Goal: Transaction & Acquisition: Purchase product/service

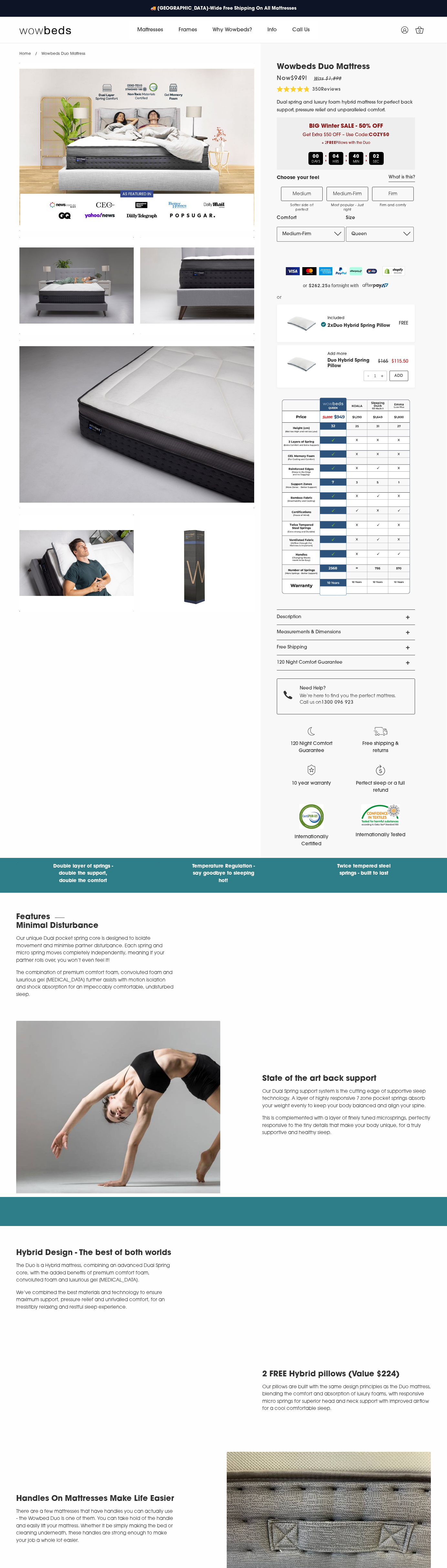
select select "Medium-Firm"
select select "Queen"
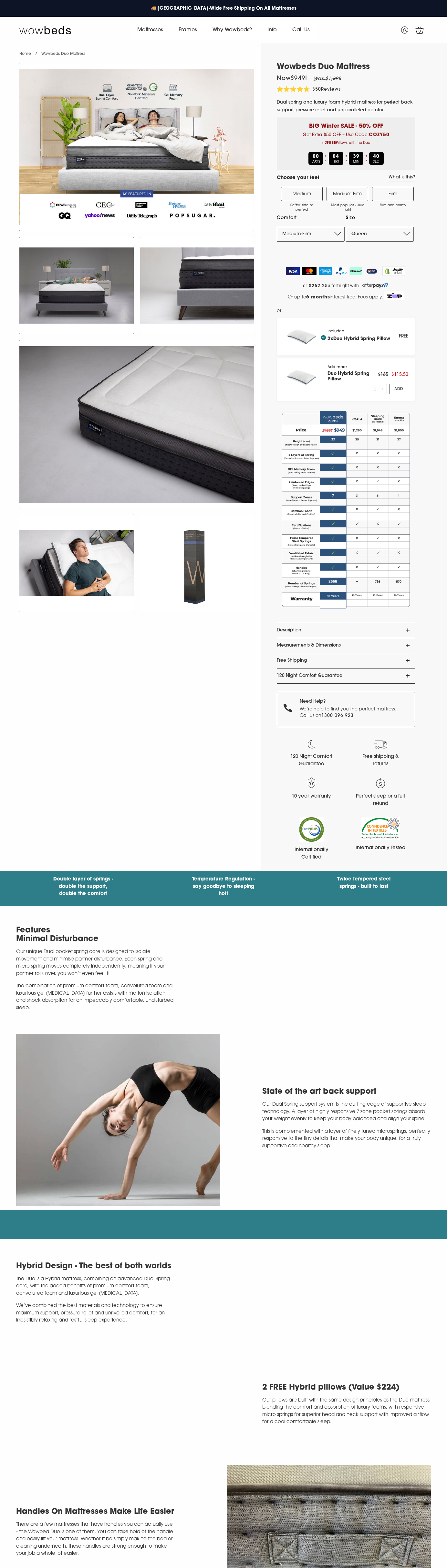
select select "Medium-Firm"
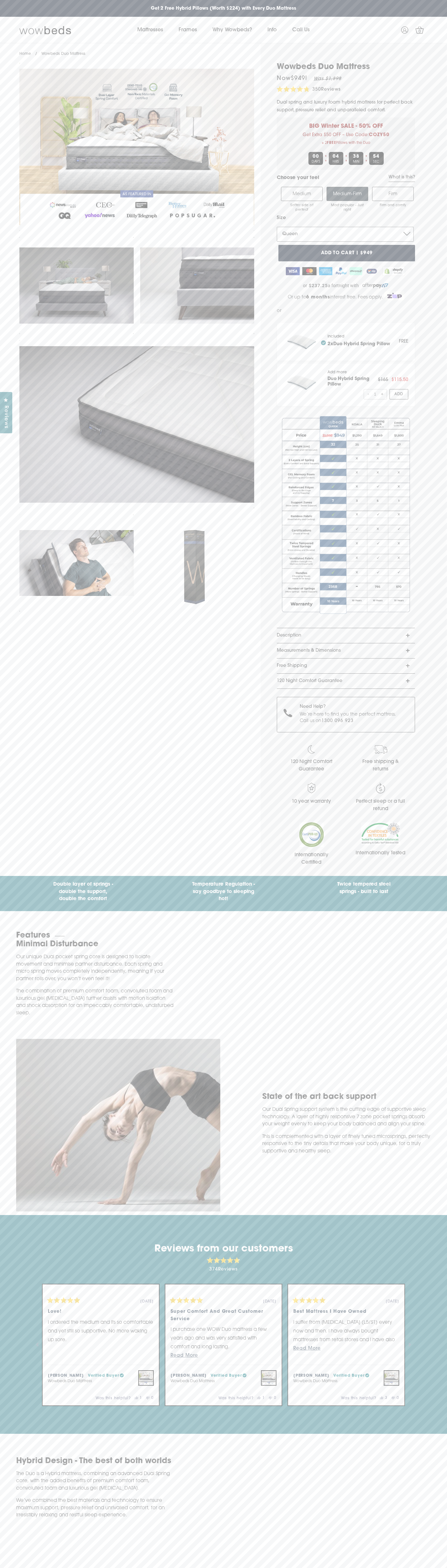
select select "King"
click at [347, 253] on button "Add to cart | $1,049" at bounding box center [347, 253] width 136 height 16
click at [309, 271] on img at bounding box center [309, 271] width 15 height 8
click at [416, 27] on icon at bounding box center [420, 30] width 9 height 7
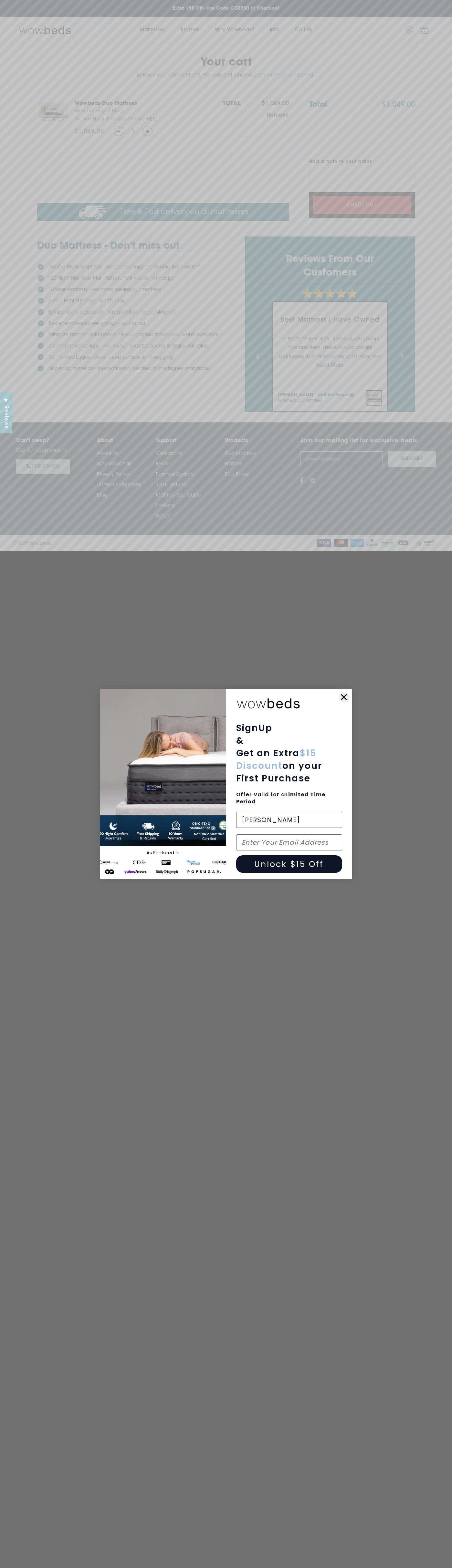
type input "John"
type input "johnsmith005@storebotmail.joonix.net"
click at [344, 697] on icon "Close dialog" at bounding box center [344, 697] width 4 height 4
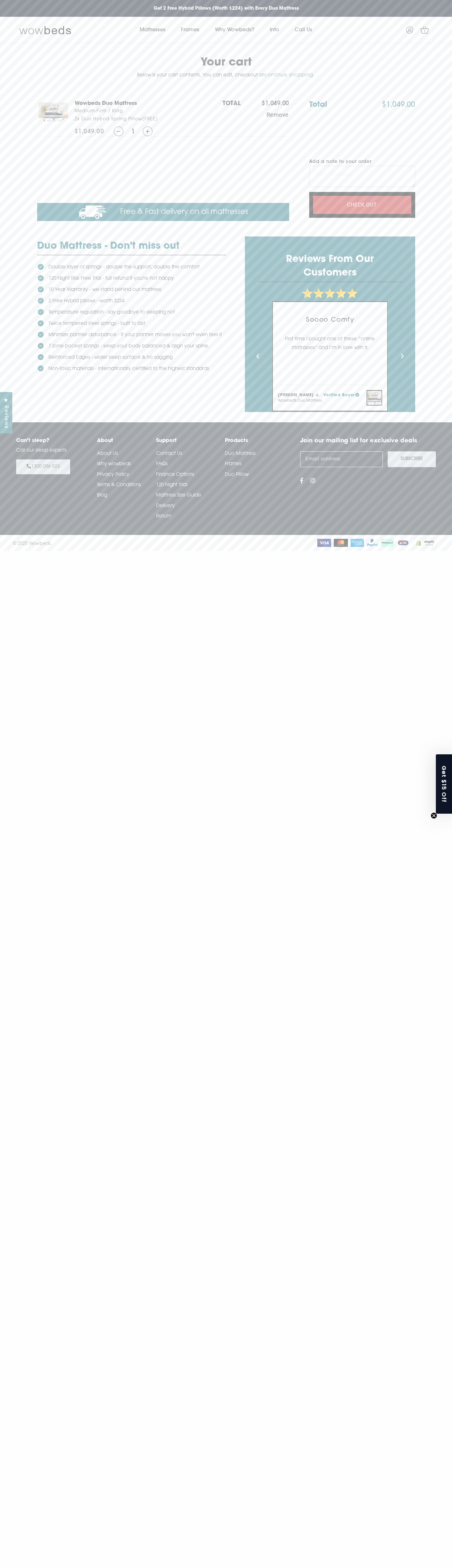
click at [341, 543] on img at bounding box center [341, 542] width 15 height 8
click at [402, 356] on div "Next" at bounding box center [402, 356] width 10 height 10
click at [341, 543] on img at bounding box center [341, 542] width 15 height 8
click at [402, 356] on div "Next" at bounding box center [402, 356] width 10 height 10
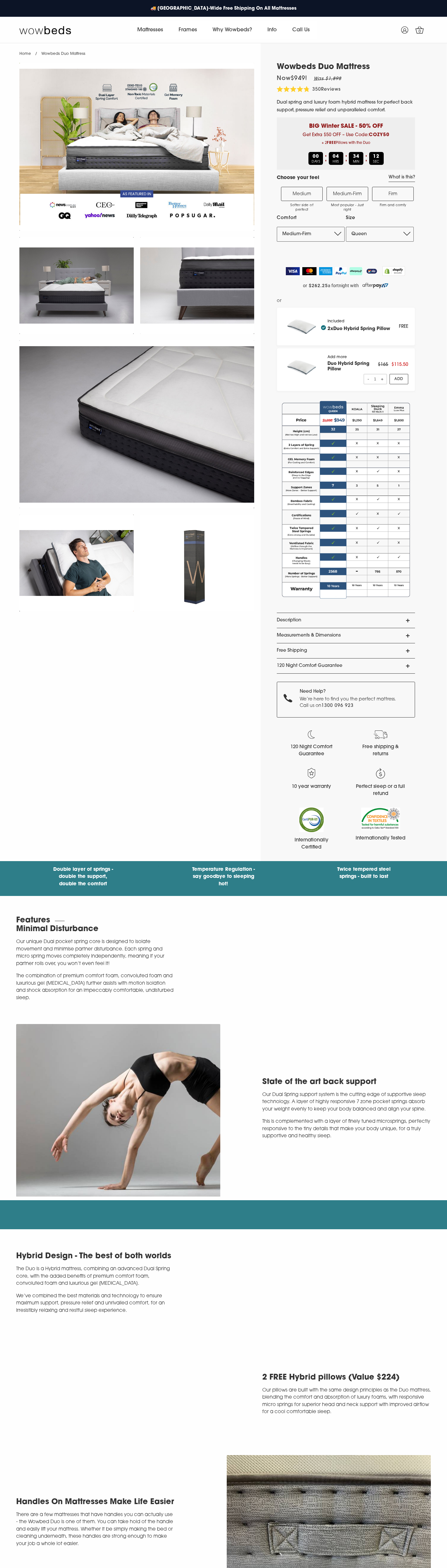
select select "Medium-Firm"
select select "Queen"
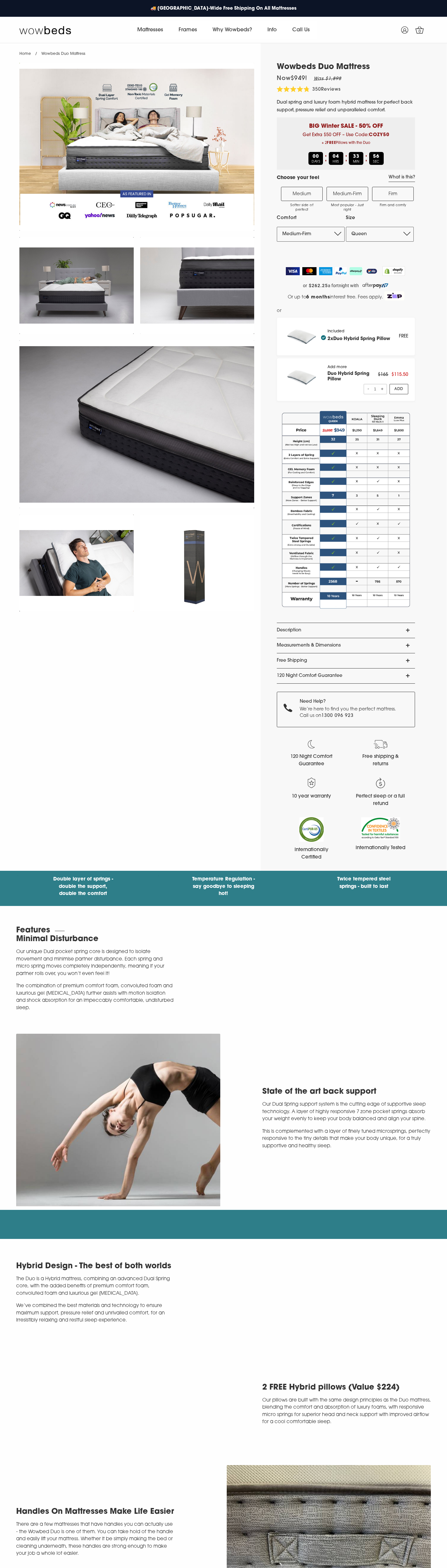
select select "Medium-Firm"
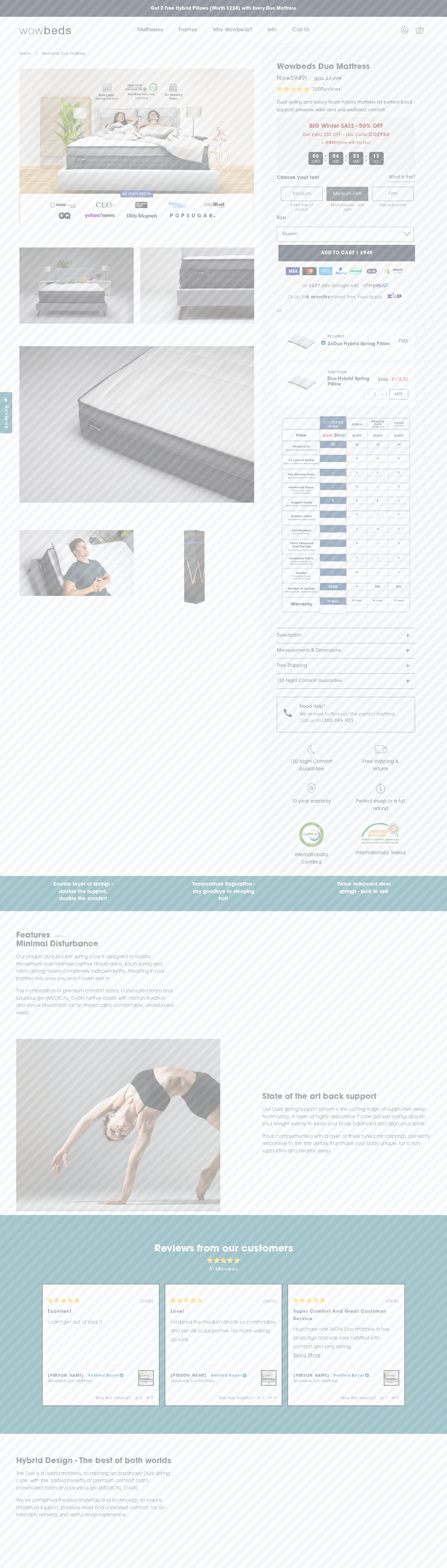
select select "King"
click at [317, 89] on span "350" at bounding box center [317, 89] width 9 height 5
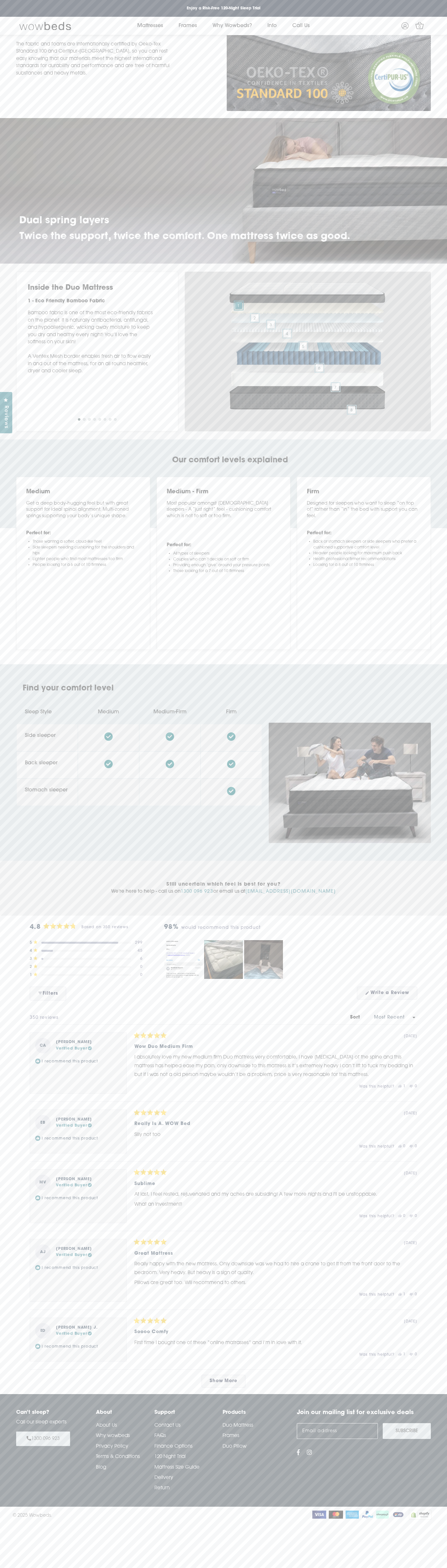
scroll to position [2001, 0]
click at [200, 13] on div "🚚 Australia-Wide Free Shipping On All Mattresses 💸 Save Up to $1000 Enjoy a Ris…" at bounding box center [224, 9] width 447 height 17
click at [445, 1492] on div "Can’t sleep? Call our sleep experts 1300 096 923 About About Us Why wowbeds Pri…" at bounding box center [224, 1450] width 447 height 83
click at [21, 401] on div "Previous Sleep Style 8 - Border Fabric Bamboo fabric is one of the most eco-fri…" at bounding box center [97, 351] width 162 height 159
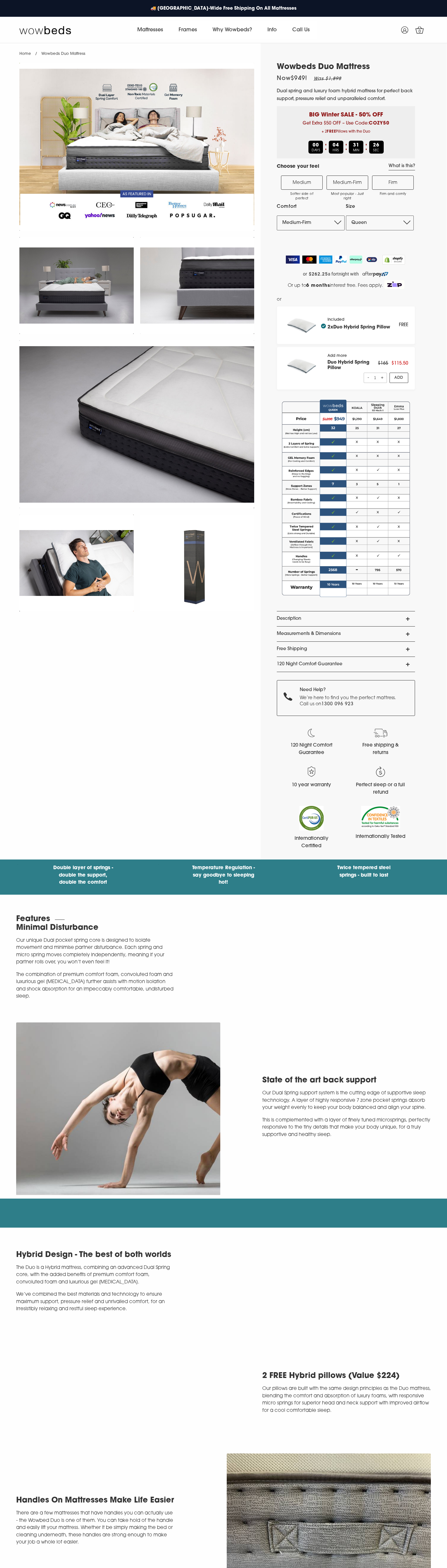
select select "Medium-Firm"
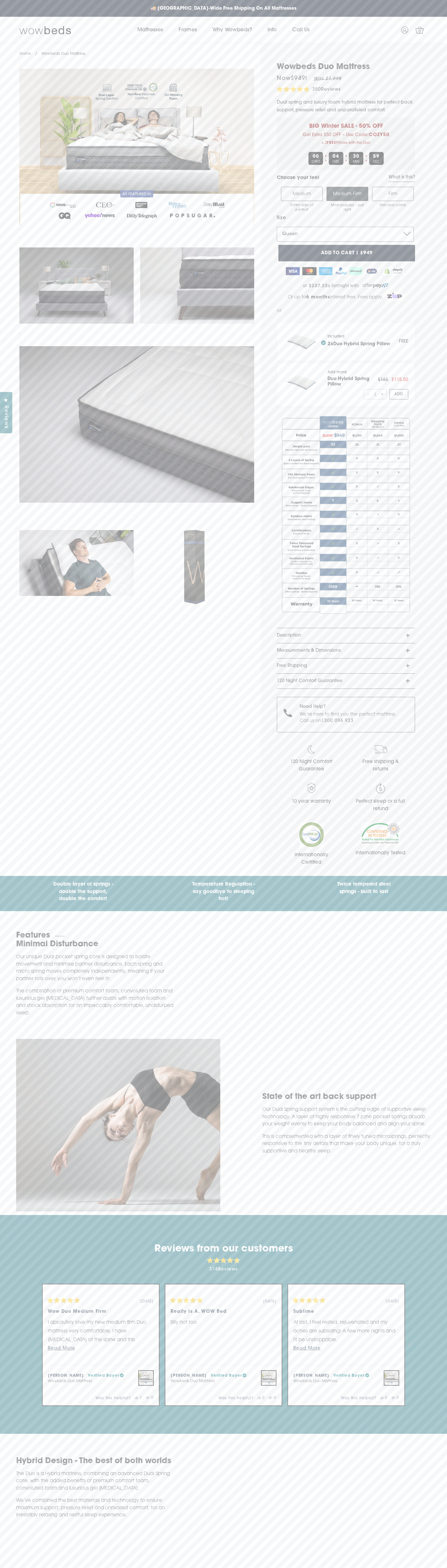
select select "King"
click at [317, 89] on span "350" at bounding box center [317, 89] width 9 height 5
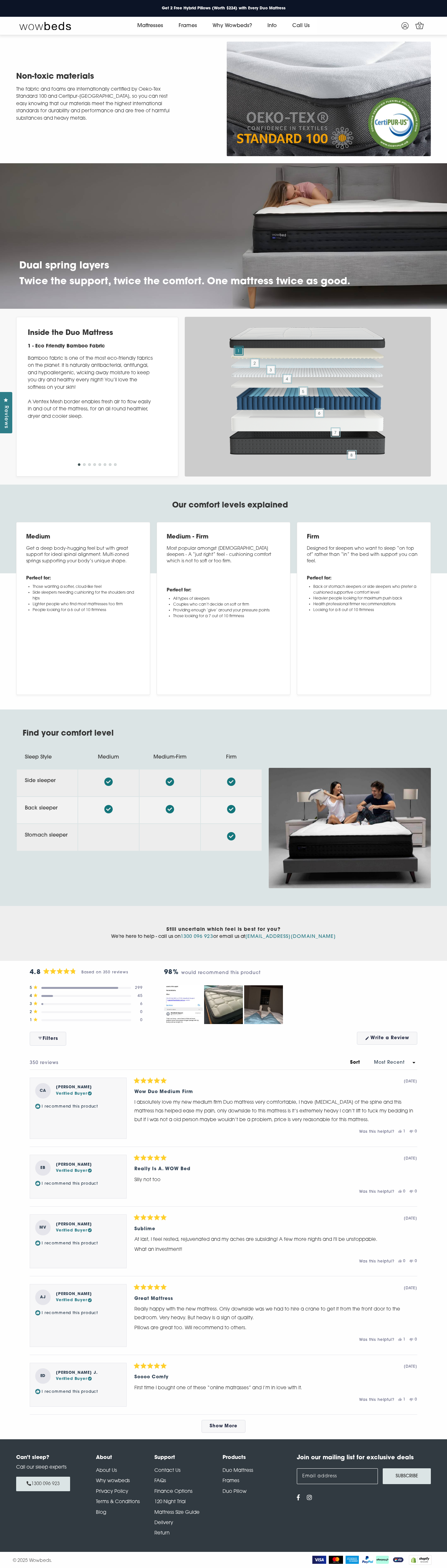
scroll to position [2009, 0]
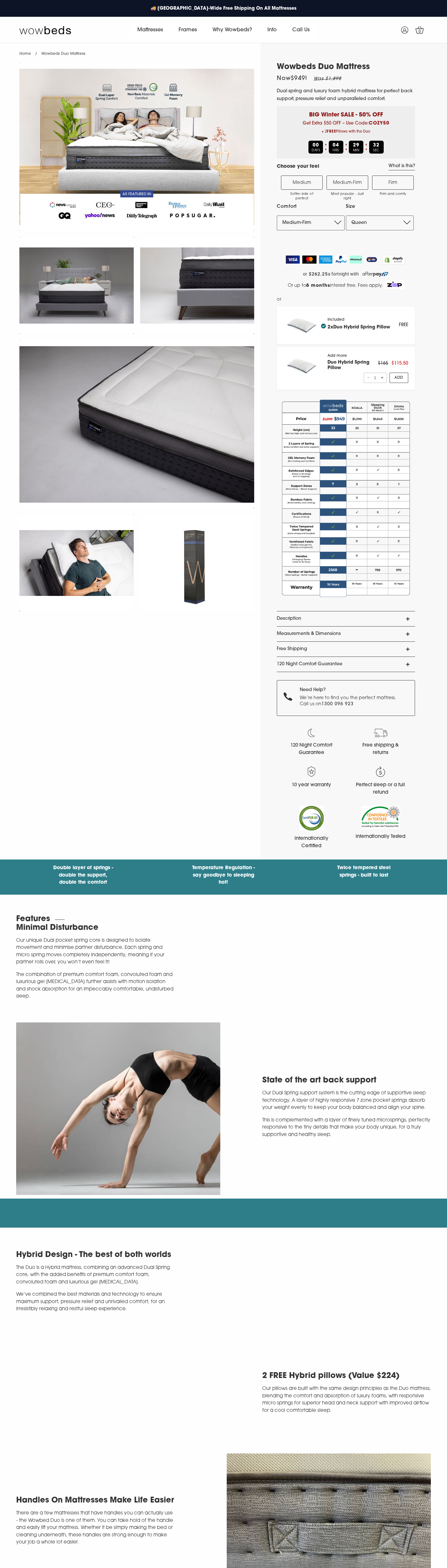
select select "Medium-Firm"
select select "Queen"
